Goal: Download file/media

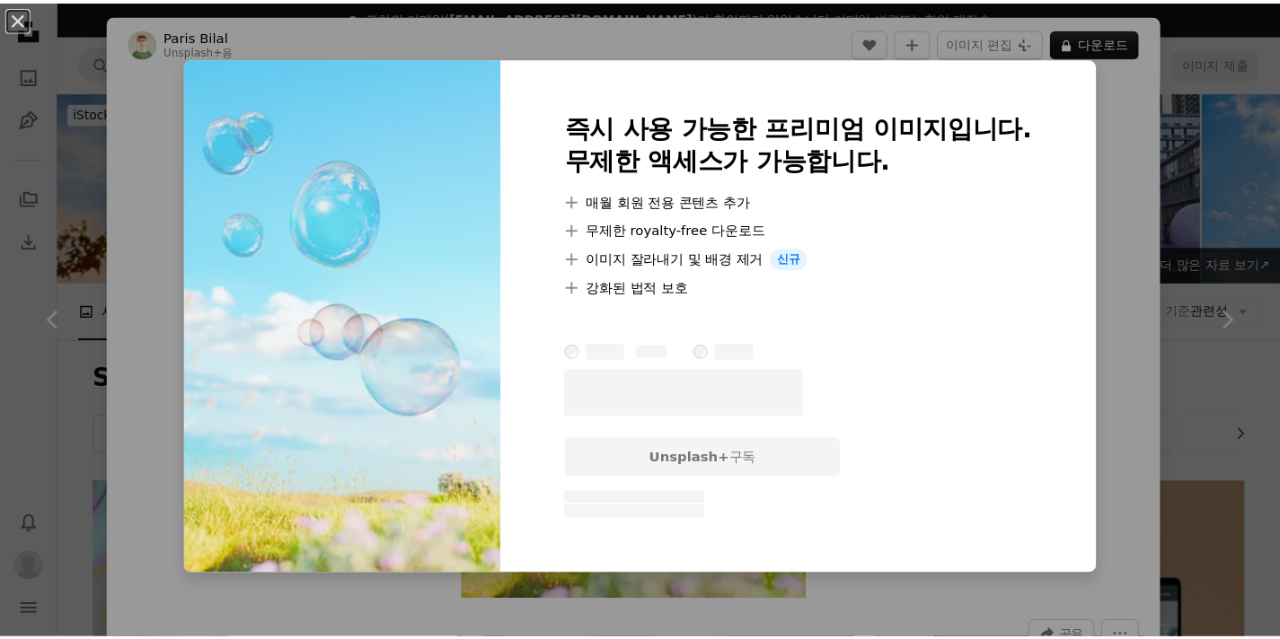
scroll to position [15647, 0]
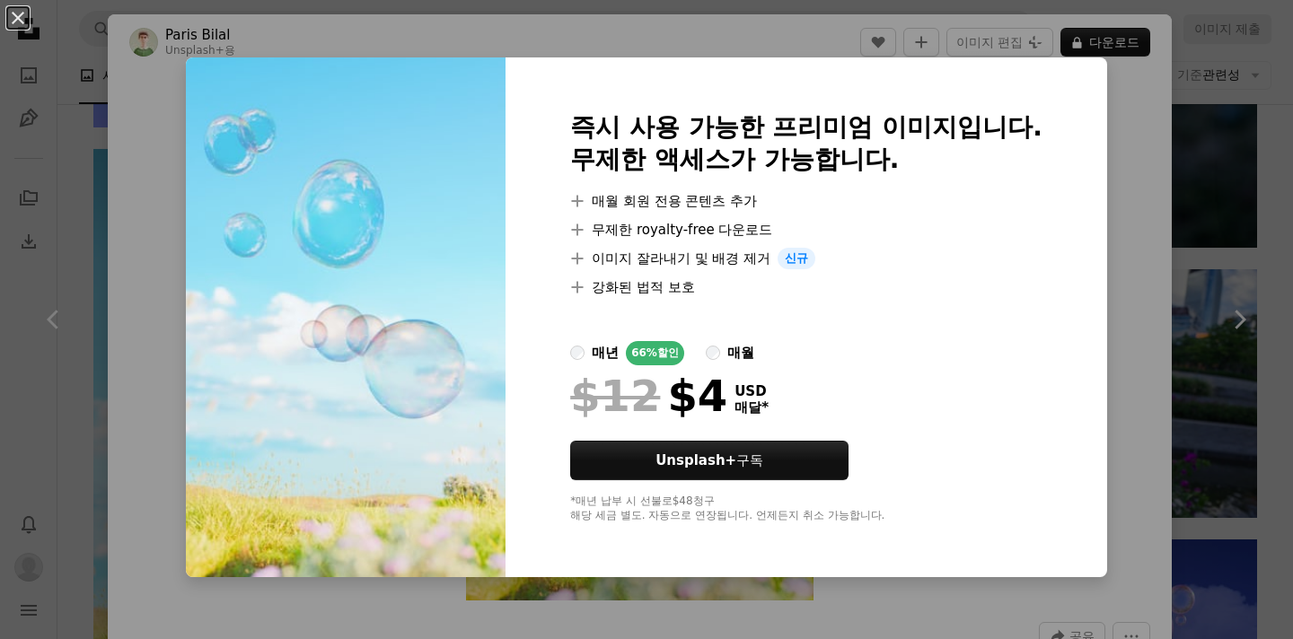
click at [1186, 92] on div "An X shape 즉시 사용 가능한 프리미엄 이미지입니다. 무제한 액세스가 가능합니다. A plus sign 매월 회원 전용 콘텐츠 추가 A…" at bounding box center [646, 319] width 1293 height 639
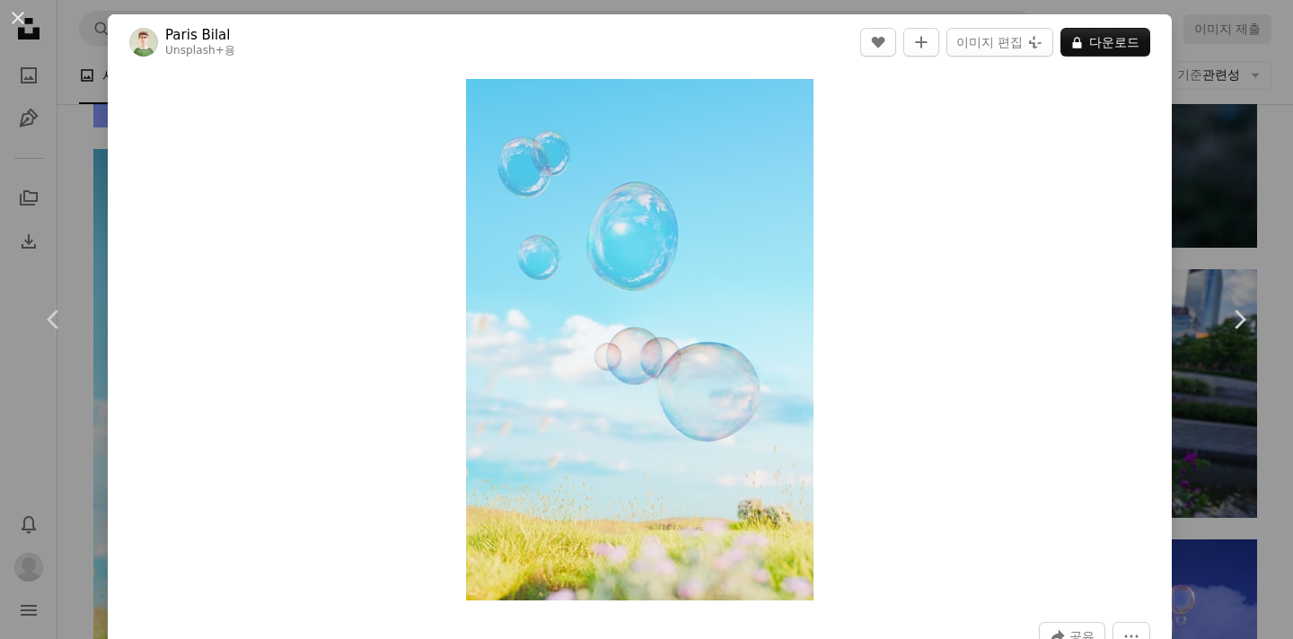
click at [1227, 92] on div "An X shape Chevron left Chevron right Paris Bilal Unsplash+ 용 A heart A plus si…" at bounding box center [646, 319] width 1293 height 639
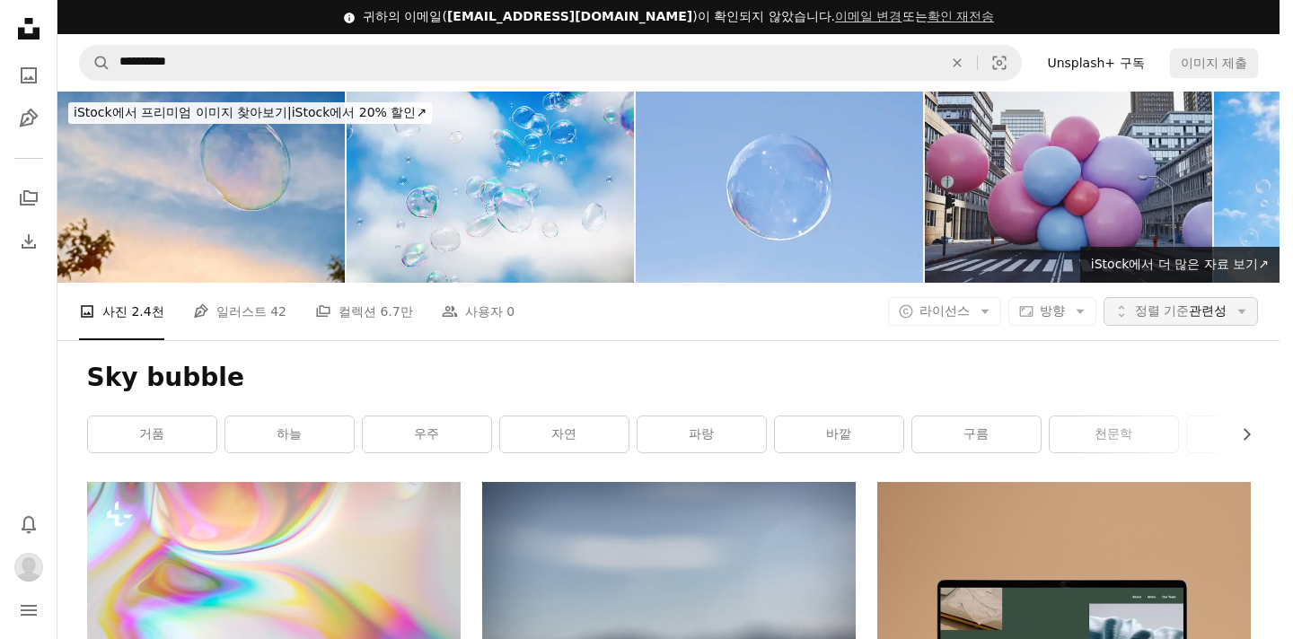
scroll to position [15647, 0]
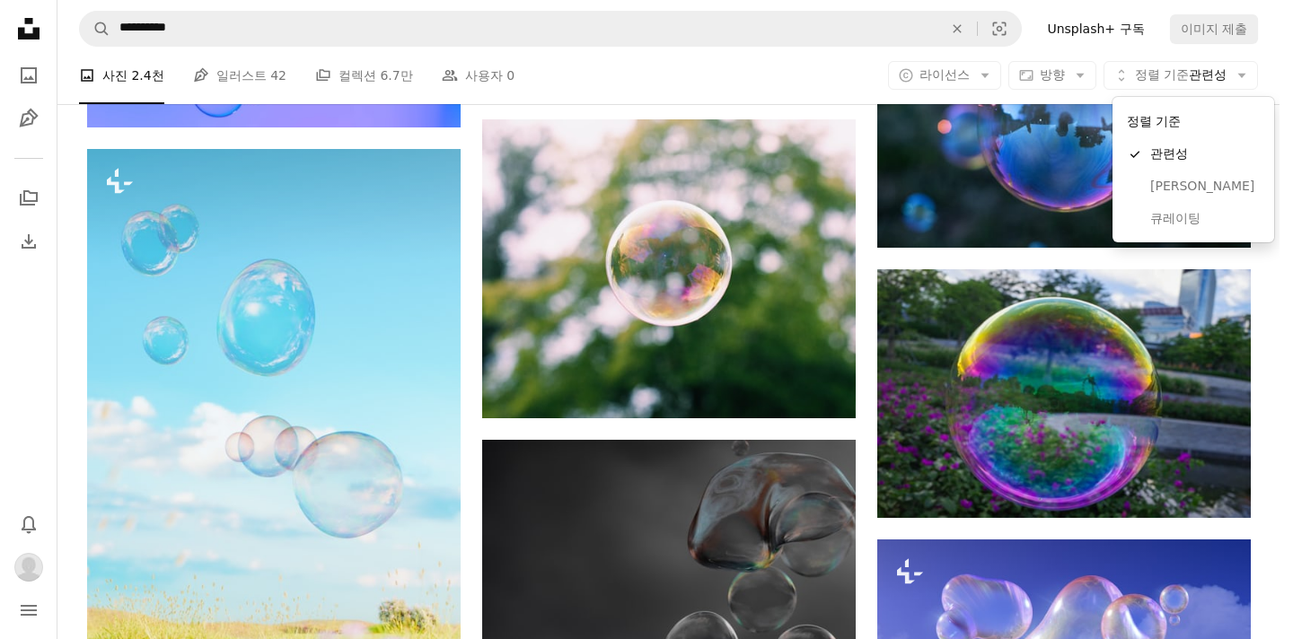
drag, startPoint x: 1215, startPoint y: 80, endPoint x: 913, endPoint y: 92, distance: 302.0
click at [913, 92] on body "**********" at bounding box center [640, 319] width 1280 height 639
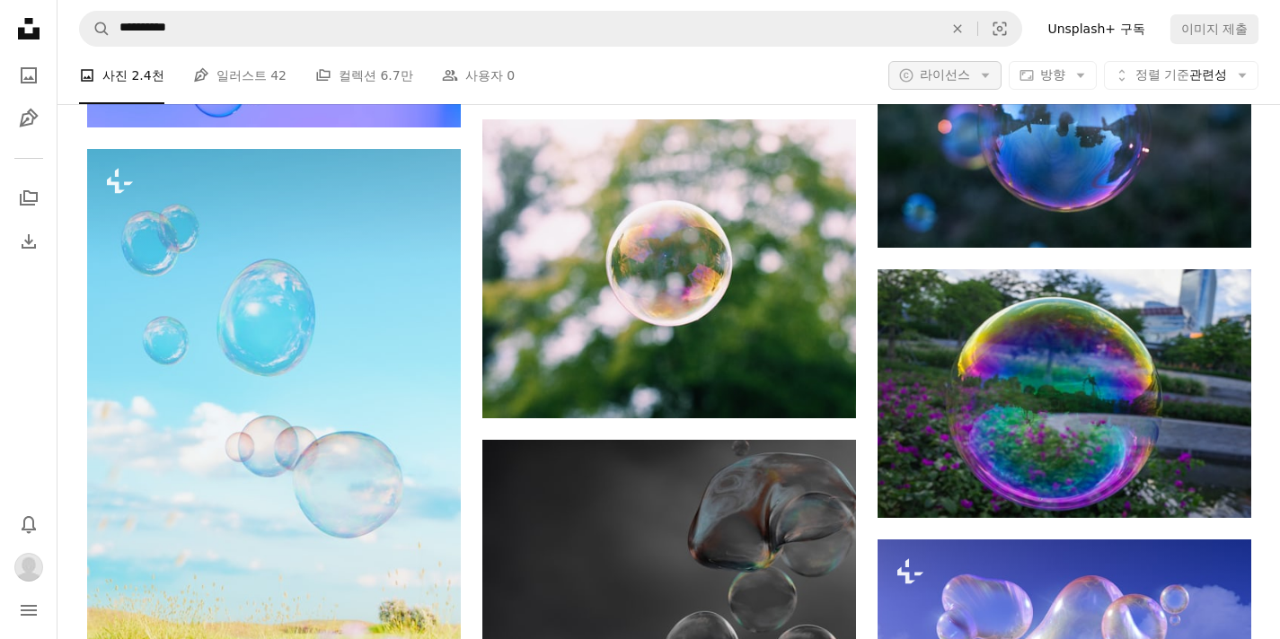
click at [970, 80] on span "라이선스" at bounding box center [945, 74] width 50 height 14
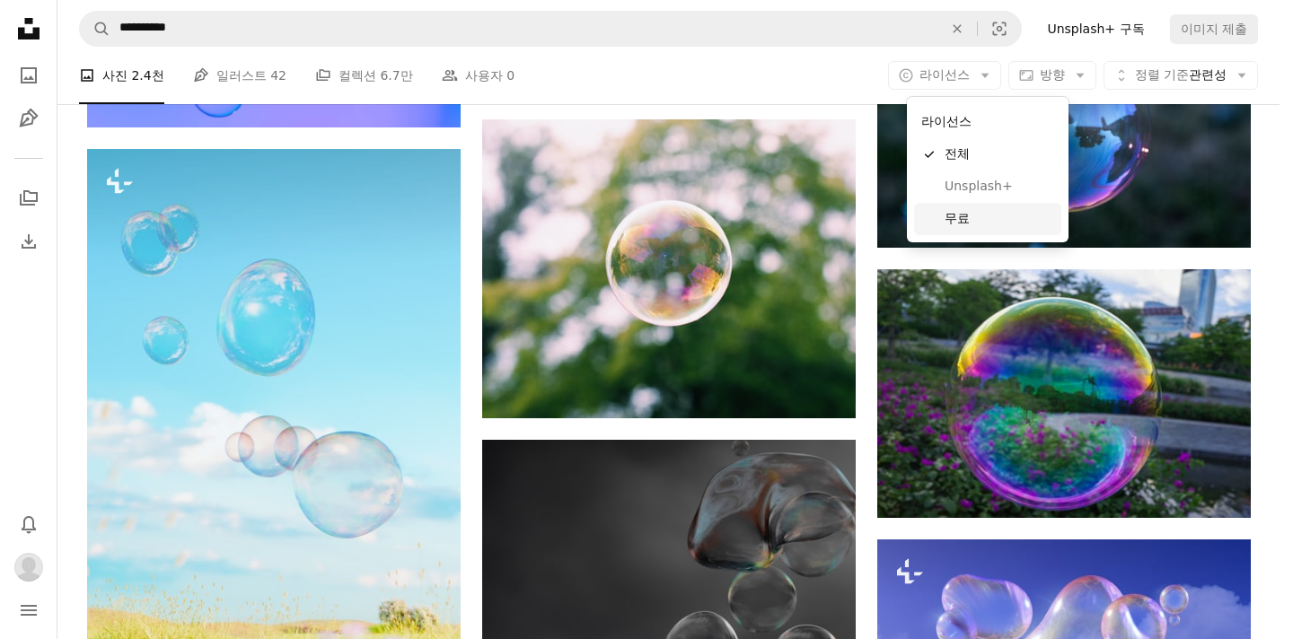
click at [945, 217] on span "무료" at bounding box center [1000, 219] width 110 height 18
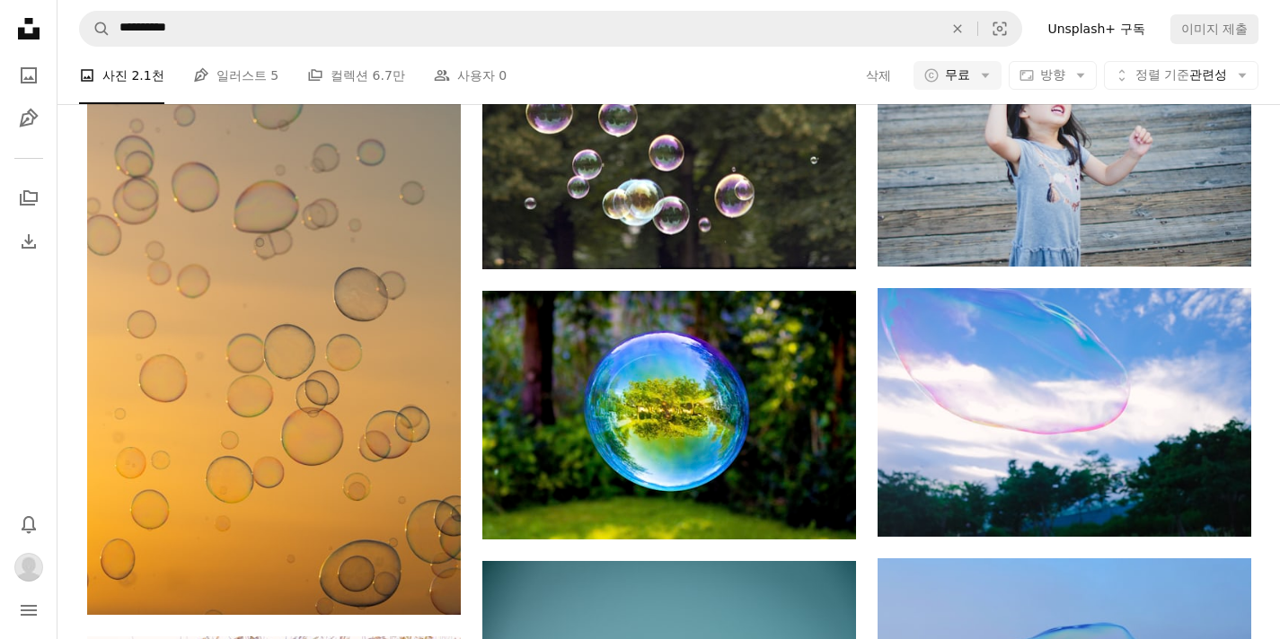
scroll to position [50074, 0]
